Goal: Information Seeking & Learning: Check status

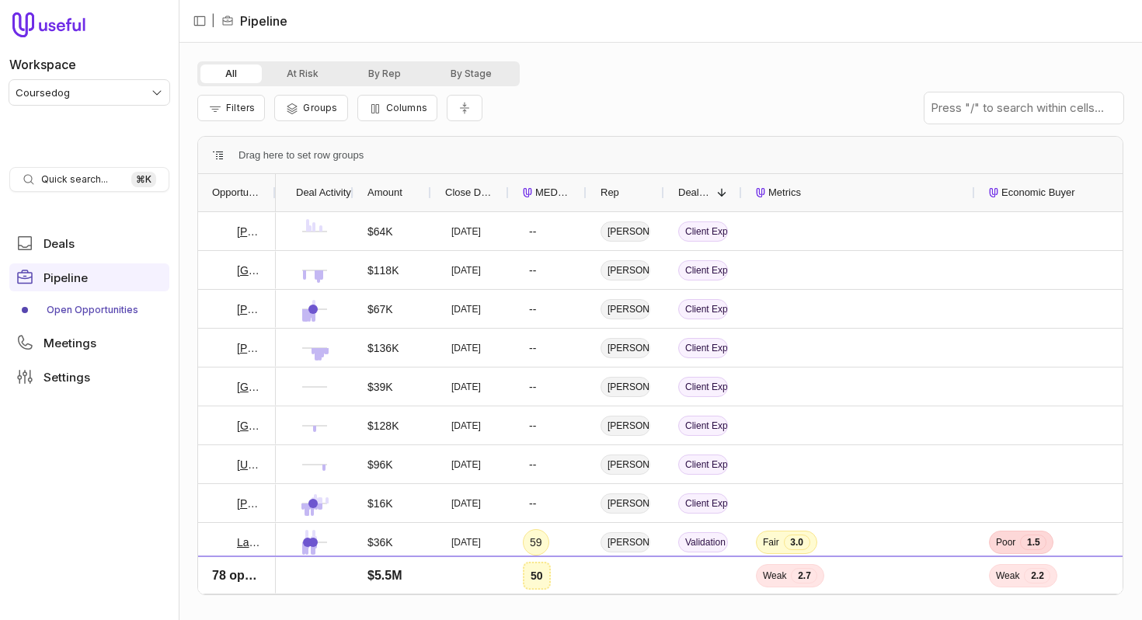
click at [725, 103] on div "Filters Groups Columns" at bounding box center [660, 108] width 926 height 44
click at [252, 228] on link "[PERSON_NAME] College - Scheduling & Events + AOA - 11.22" at bounding box center [249, 231] width 25 height 19
